Goal: Task Accomplishment & Management: Manage account settings

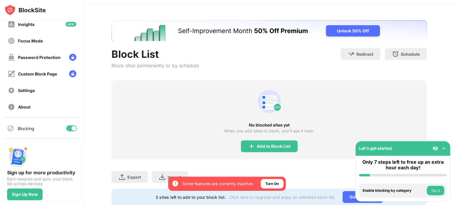
scroll to position [38, 0]
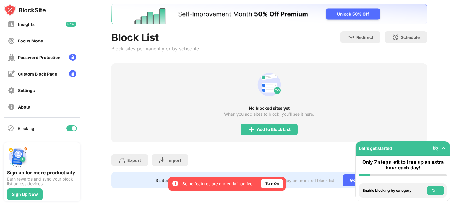
click at [444, 149] on img at bounding box center [444, 149] width 6 height 6
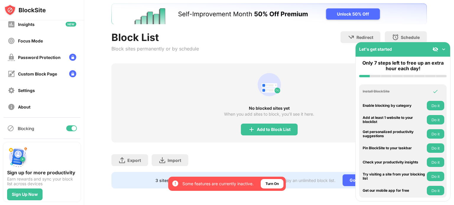
click at [441, 50] on img at bounding box center [444, 49] width 6 height 6
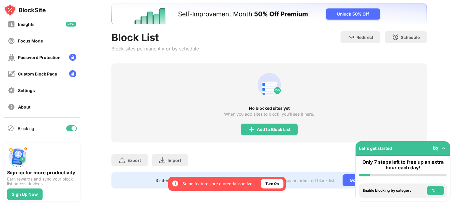
click at [299, 193] on div "Block List Block sites permanently or by schedule Redirect Choose a site to be …" at bounding box center [269, 96] width 370 height 218
click at [328, 178] on div "Click here to upgrade and enjoy an unlimited block list." at bounding box center [282, 180] width 106 height 5
drag, startPoint x: 170, startPoint y: 175, endPoint x: 163, endPoint y: 176, distance: 7.4
click at [169, 178] on div "3 sites left to add to your block list." at bounding box center [190, 180] width 70 height 5
click at [155, 178] on div "3 sites left to add to your block list." at bounding box center [190, 180] width 70 height 5
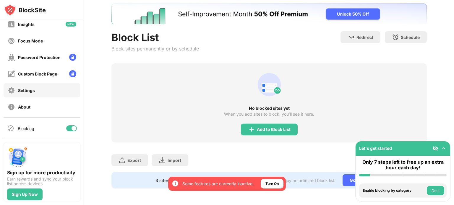
scroll to position [0, 0]
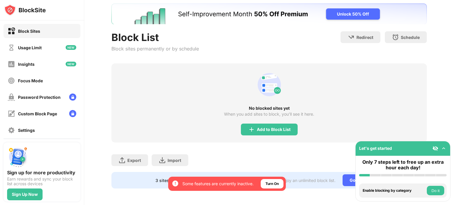
click at [438, 190] on button "Do it" at bounding box center [435, 190] width 17 height 9
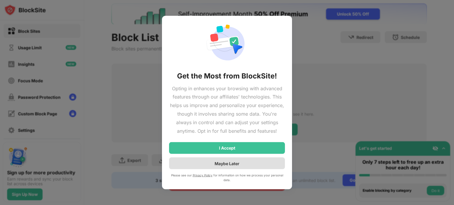
click at [234, 162] on div "Maybe Later" at bounding box center [227, 163] width 25 height 5
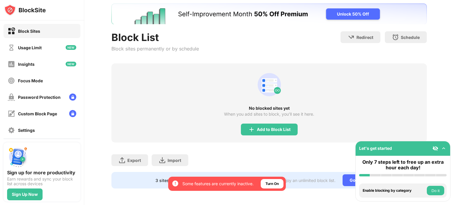
click at [445, 148] on img at bounding box center [444, 149] width 6 height 6
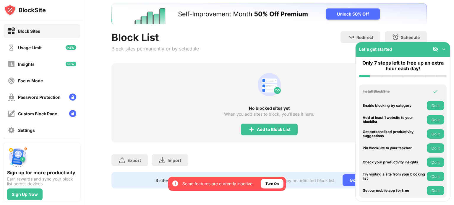
click at [446, 46] on img at bounding box center [444, 49] width 6 height 6
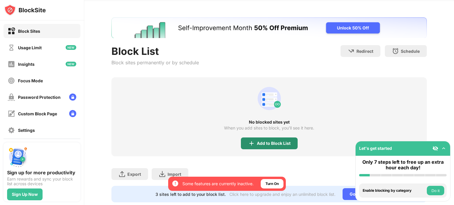
scroll to position [38, 0]
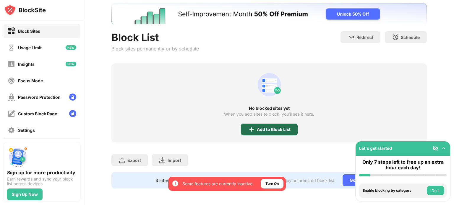
click at [250, 126] on img at bounding box center [251, 129] width 7 height 7
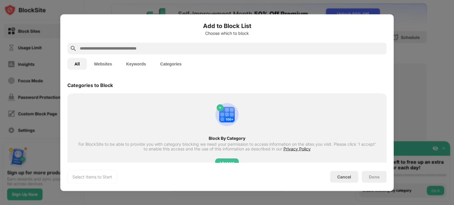
drag, startPoint x: 102, startPoint y: 63, endPoint x: 107, endPoint y: 64, distance: 5.5
click at [102, 63] on button "Websites" at bounding box center [103, 64] width 32 height 12
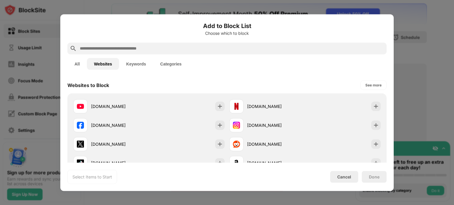
click at [135, 63] on button "Keywords" at bounding box center [136, 64] width 34 height 12
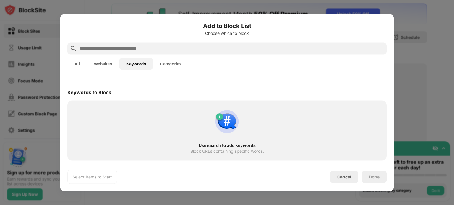
click at [168, 63] on button "Categories" at bounding box center [170, 64] width 35 height 12
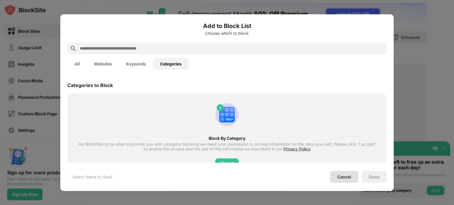
click at [348, 181] on div "Cancel" at bounding box center [344, 177] width 28 height 12
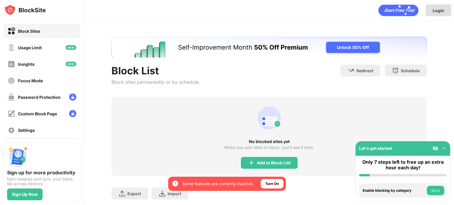
click at [436, 6] on div "Login" at bounding box center [439, 10] width 26 height 12
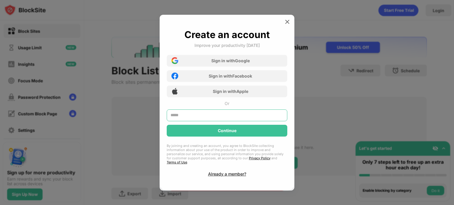
click at [196, 118] on input "text" at bounding box center [227, 116] width 121 height 12
click at [187, 119] on input "*" at bounding box center [227, 116] width 121 height 12
click at [183, 118] on input "*" at bounding box center [227, 116] width 121 height 12
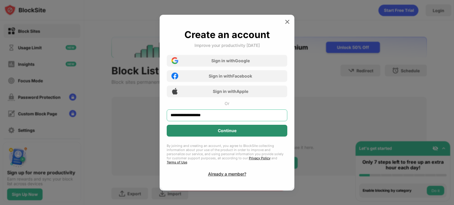
type input "**********"
click at [239, 132] on div "Continue" at bounding box center [227, 131] width 121 height 12
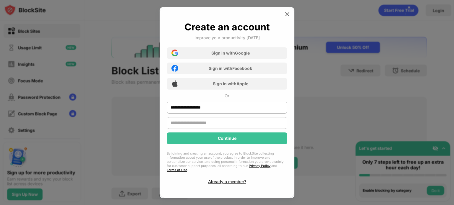
click at [196, 126] on input "text" at bounding box center [227, 123] width 121 height 12
type input "*"
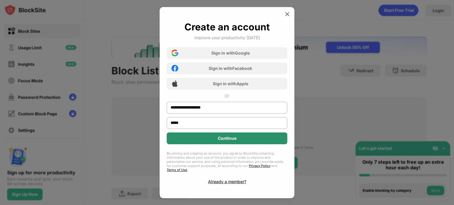
type input "*****"
click at [215, 141] on div "Continue" at bounding box center [227, 139] width 121 height 12
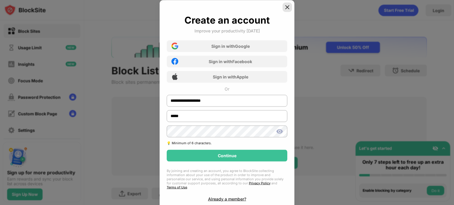
click at [287, 8] on img at bounding box center [287, 7] width 6 height 6
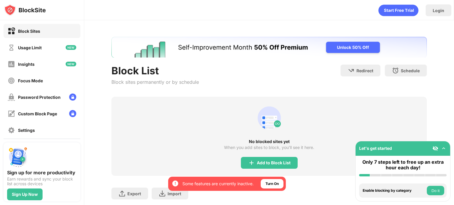
click at [134, 74] on div "Block List" at bounding box center [154, 71] width 87 height 12
click at [135, 74] on div "Block List" at bounding box center [154, 71] width 87 height 12
click at [132, 72] on div "Block List" at bounding box center [154, 71] width 87 height 12
